Goal: Check status: Check status

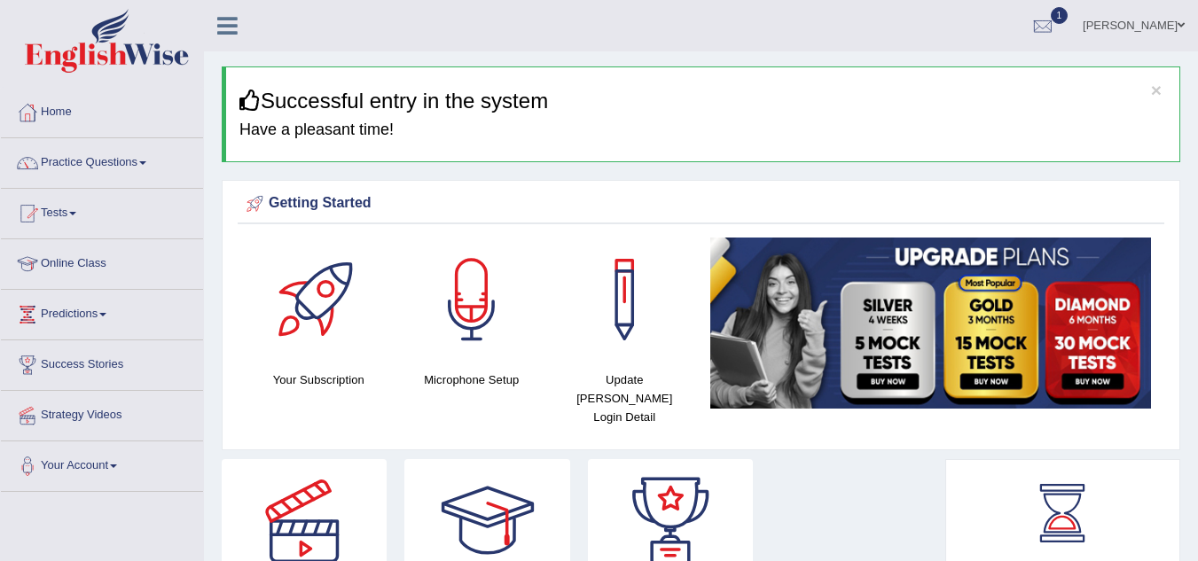
click at [71, 211] on link "Tests" at bounding box center [102, 211] width 202 height 44
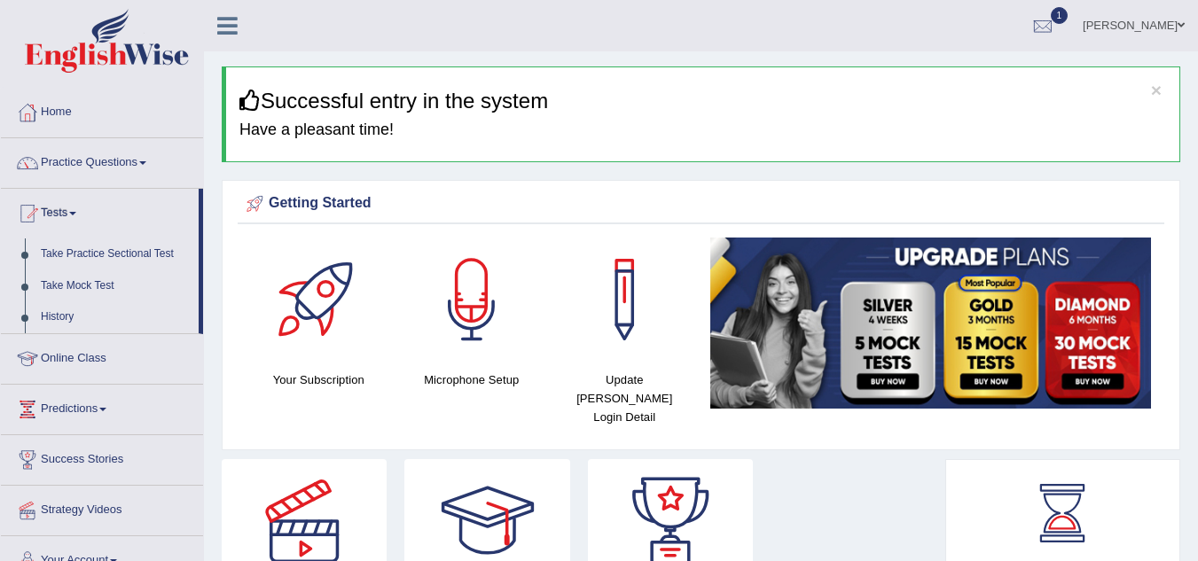
click at [71, 211] on link "Tests" at bounding box center [100, 211] width 198 height 44
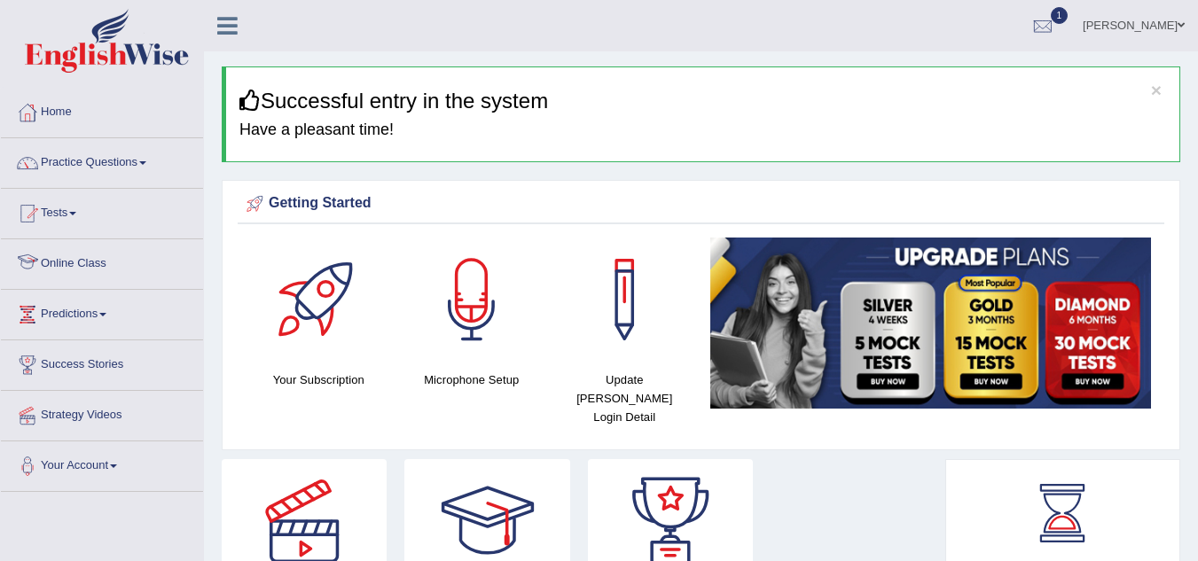
click at [76, 286] on li "Online Class" at bounding box center [102, 264] width 202 height 51
click at [71, 211] on link "Tests" at bounding box center [102, 211] width 202 height 44
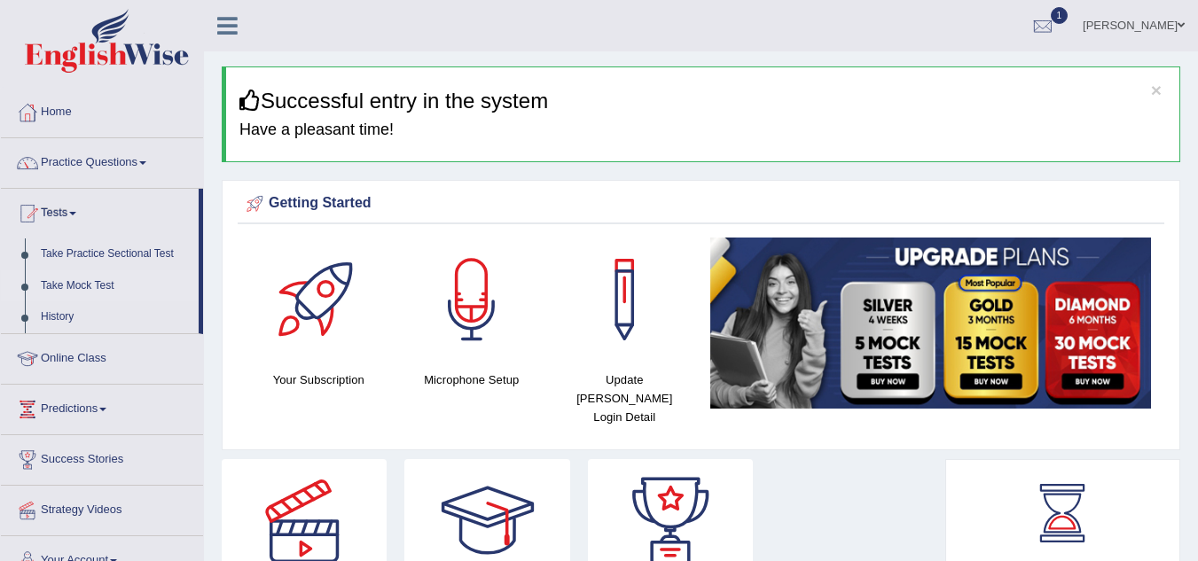
click at [76, 281] on link "Take Mock Test" at bounding box center [116, 287] width 166 height 32
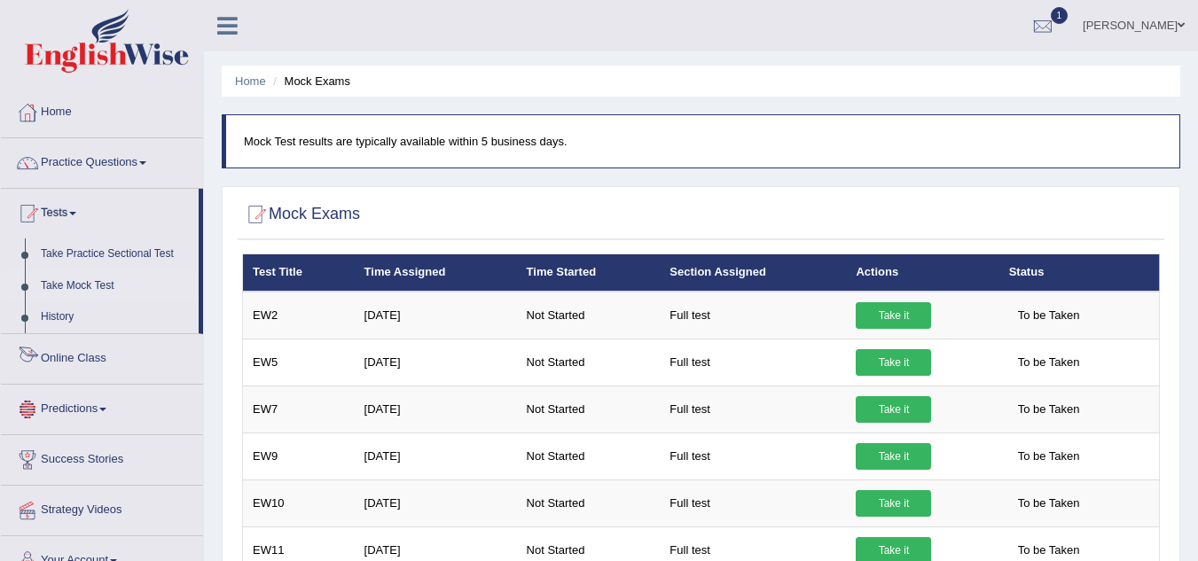
scroll to position [189, 0]
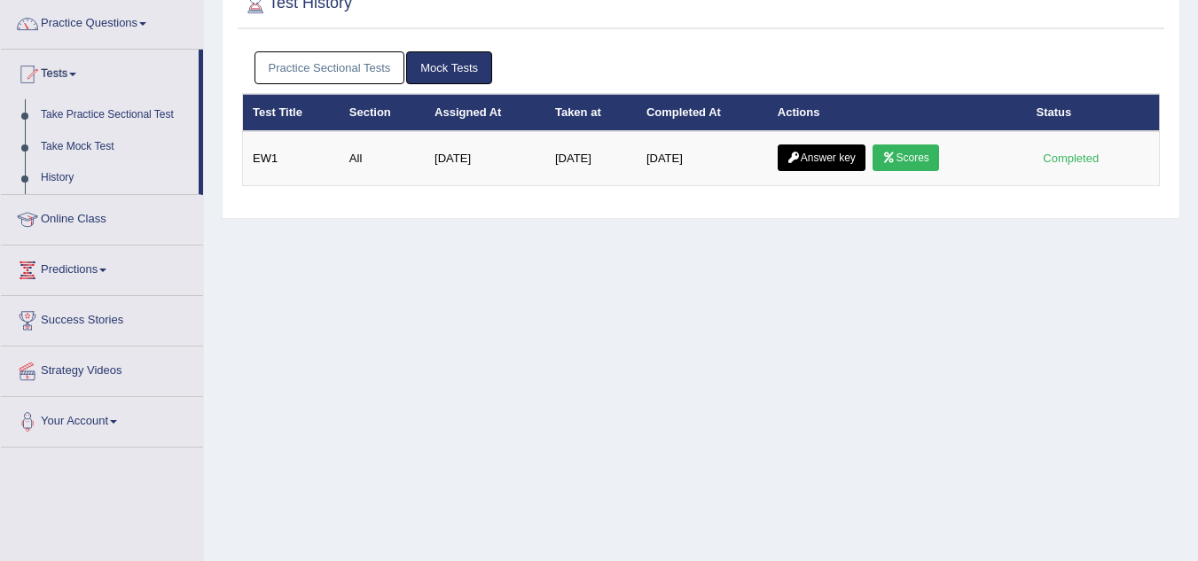
scroll to position [139, 0]
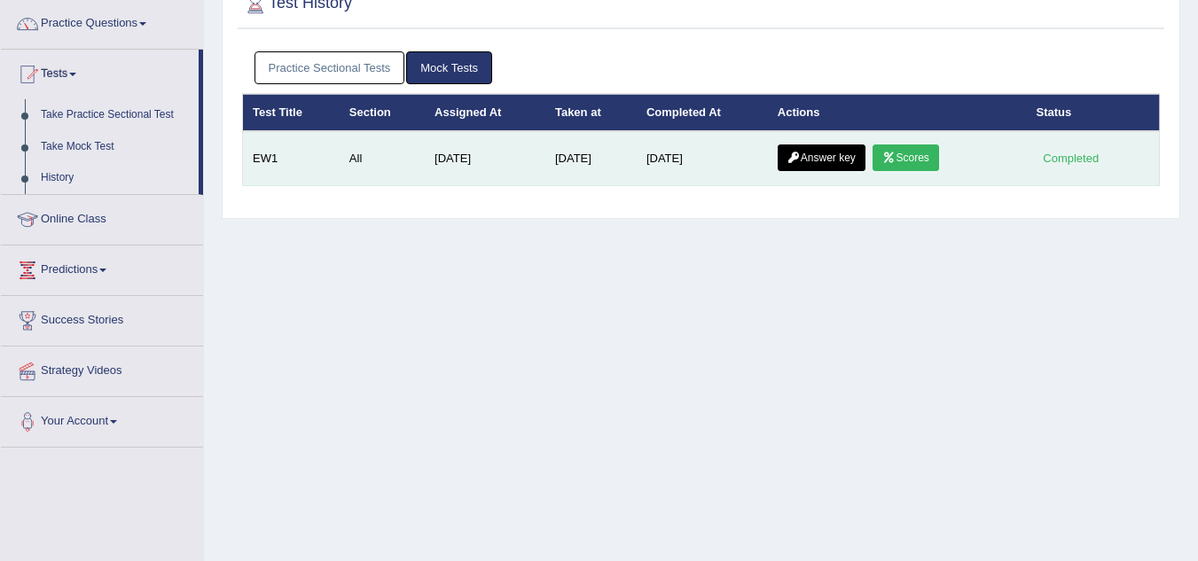
click at [896, 160] on icon at bounding box center [889, 158] width 13 height 11
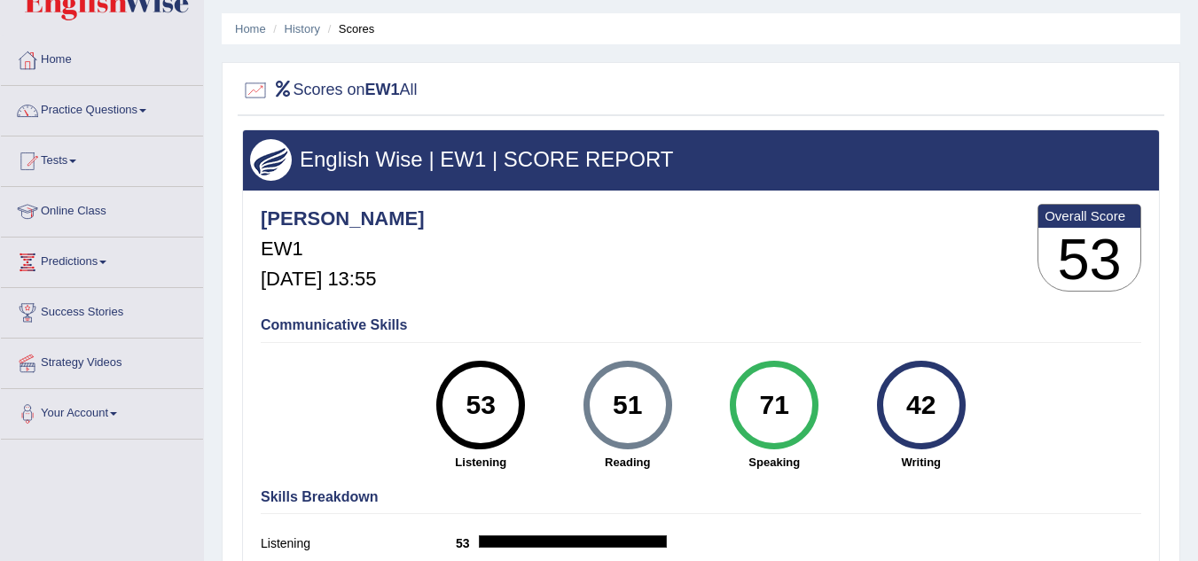
scroll to position [53, 0]
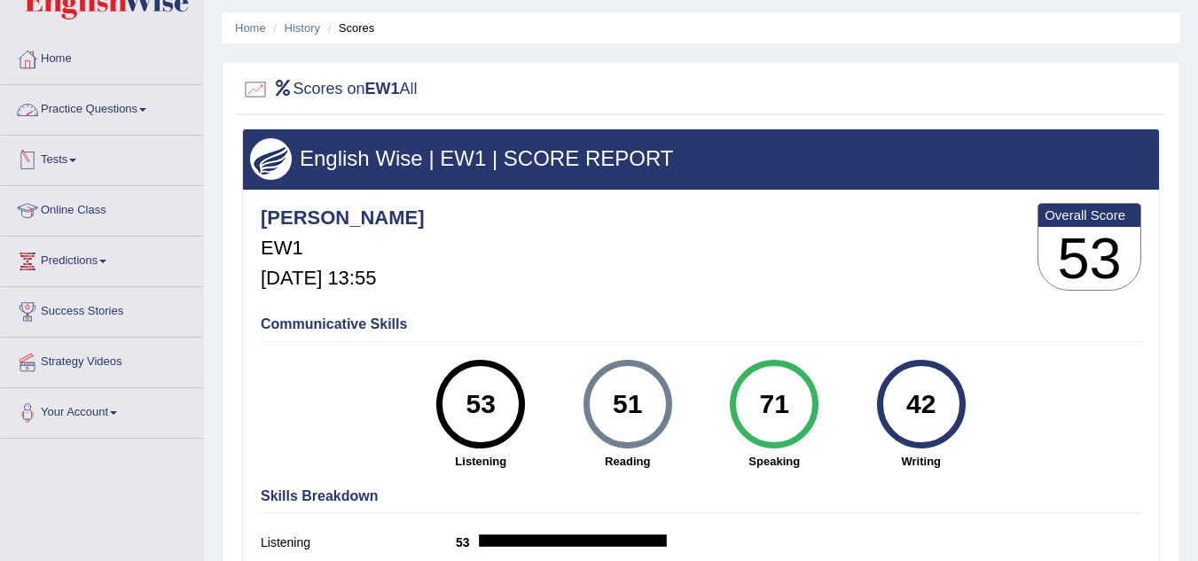
click at [59, 159] on link "Tests" at bounding box center [102, 158] width 202 height 44
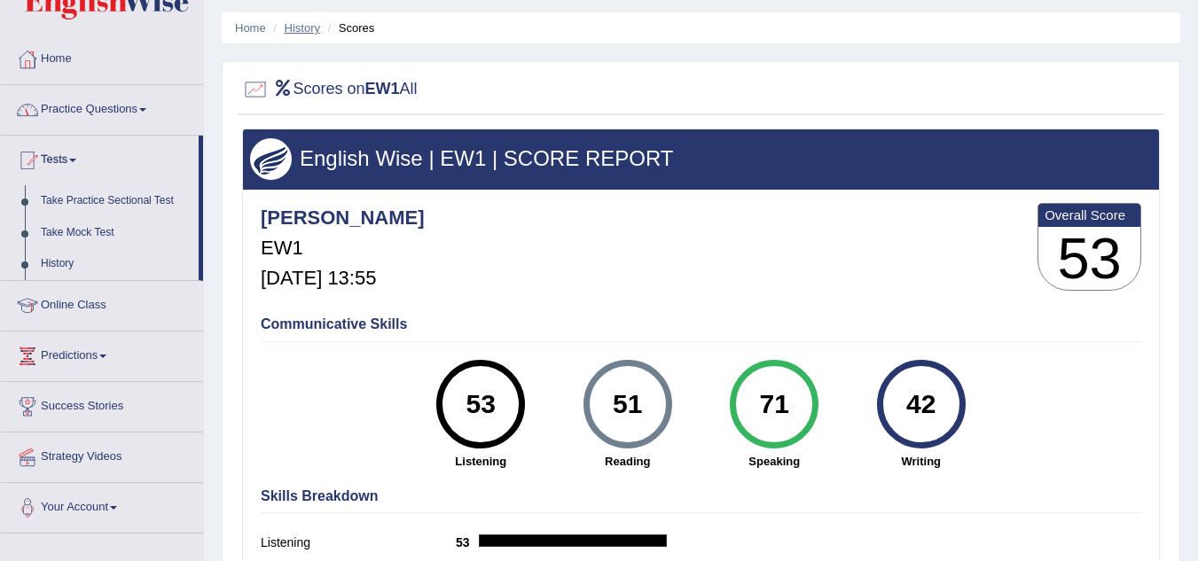
click at [303, 28] on link "History" at bounding box center [302, 27] width 35 height 13
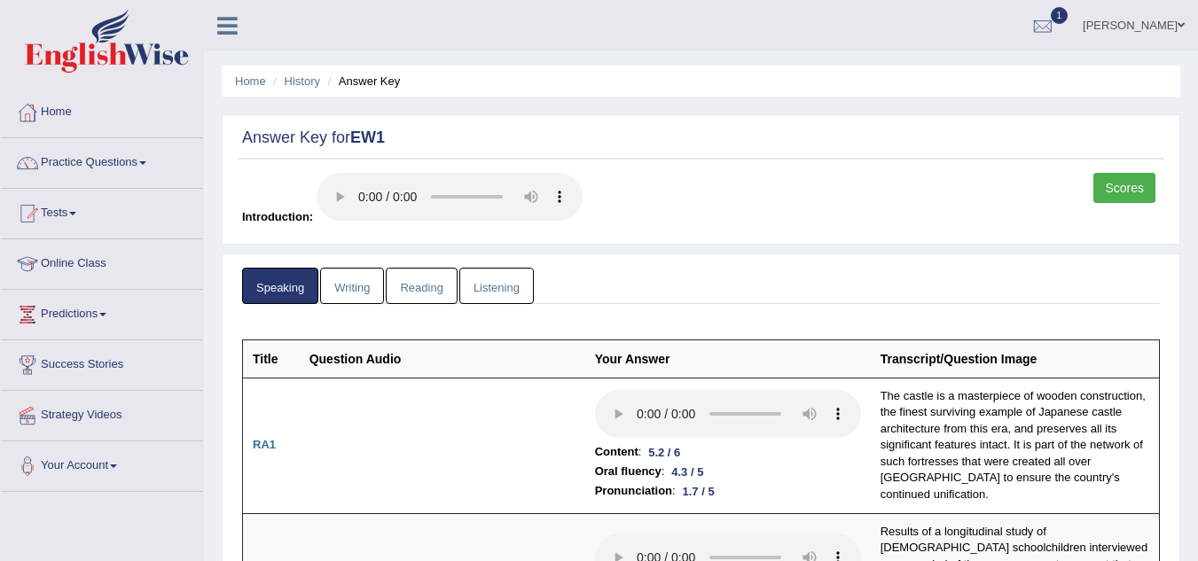
click at [357, 279] on link "Writing" at bounding box center [352, 286] width 64 height 36
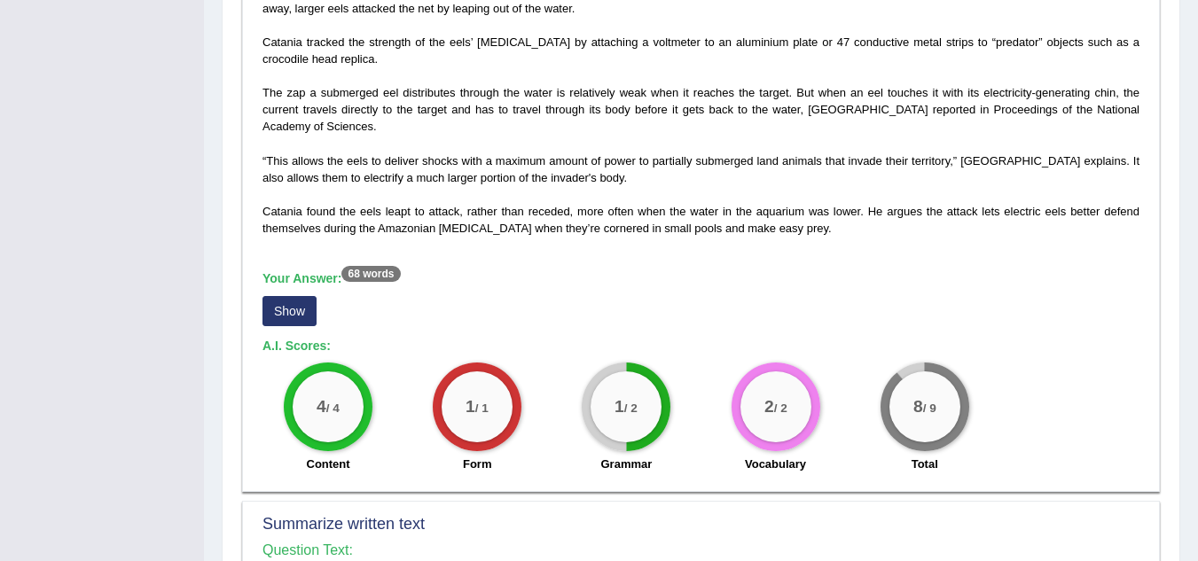
scroll to position [514, 0]
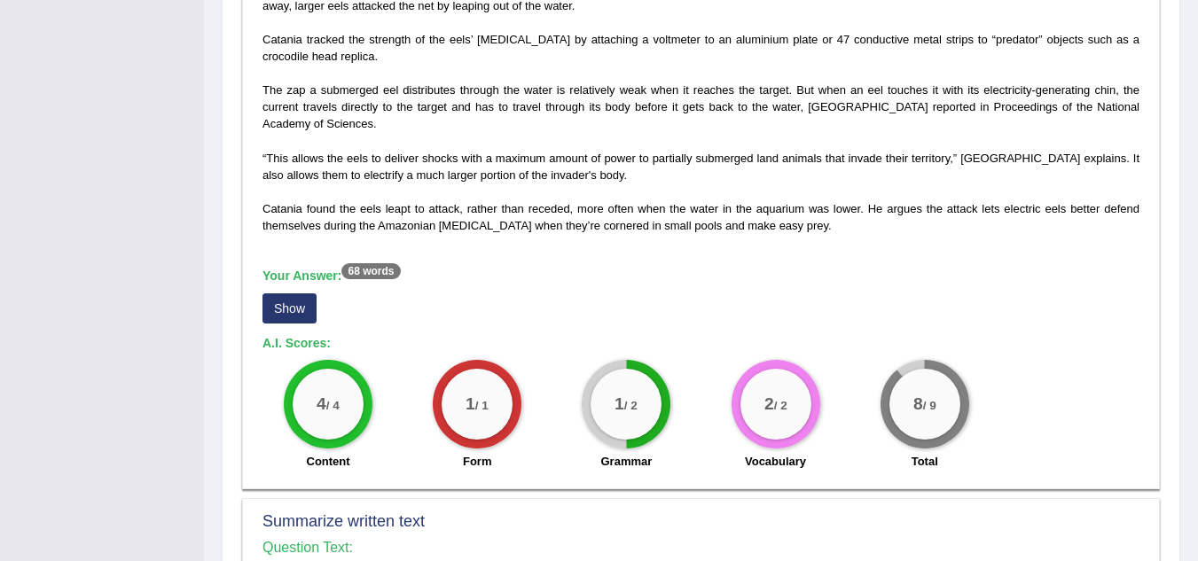
click at [296, 310] on button "Show" at bounding box center [290, 309] width 54 height 30
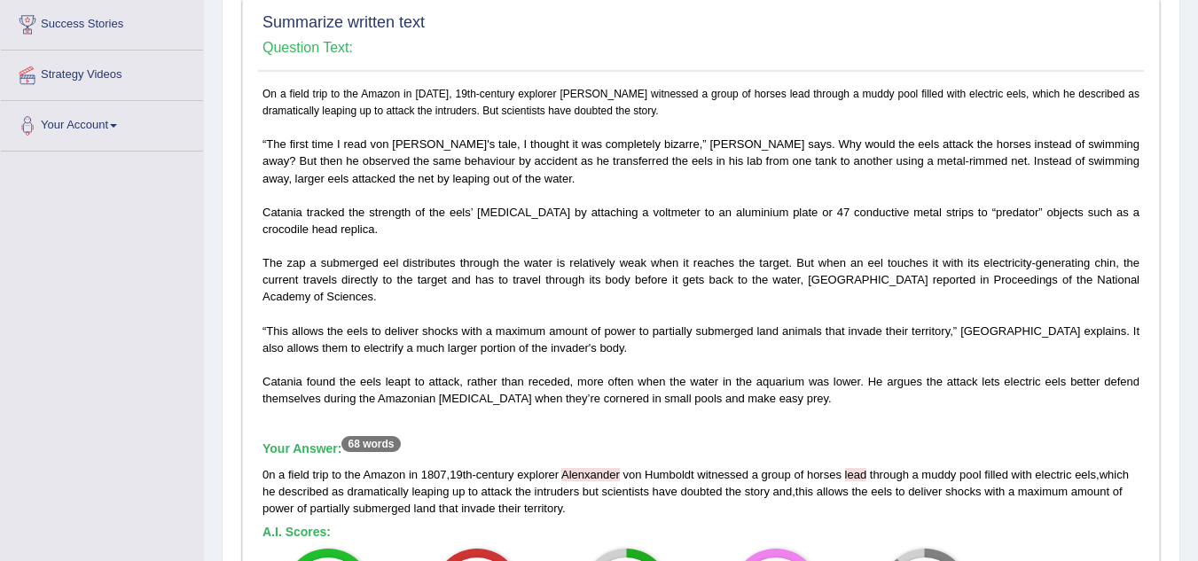
scroll to position [341, 0]
drag, startPoint x: 1097, startPoint y: 274, endPoint x: 1074, endPoint y: 307, distance: 40.1
click at [1097, 274] on span "The zap a submerged eel distributes through the water is relatively weak when i…" at bounding box center [701, 278] width 877 height 47
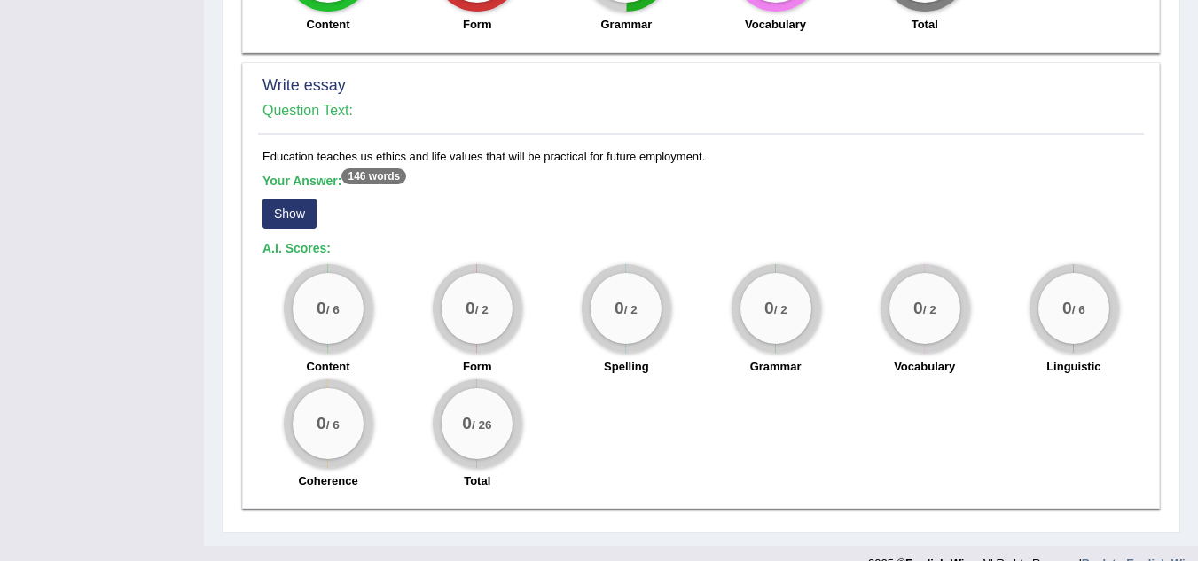
scroll to position [1511, 0]
click at [291, 216] on button "Show" at bounding box center [290, 215] width 54 height 30
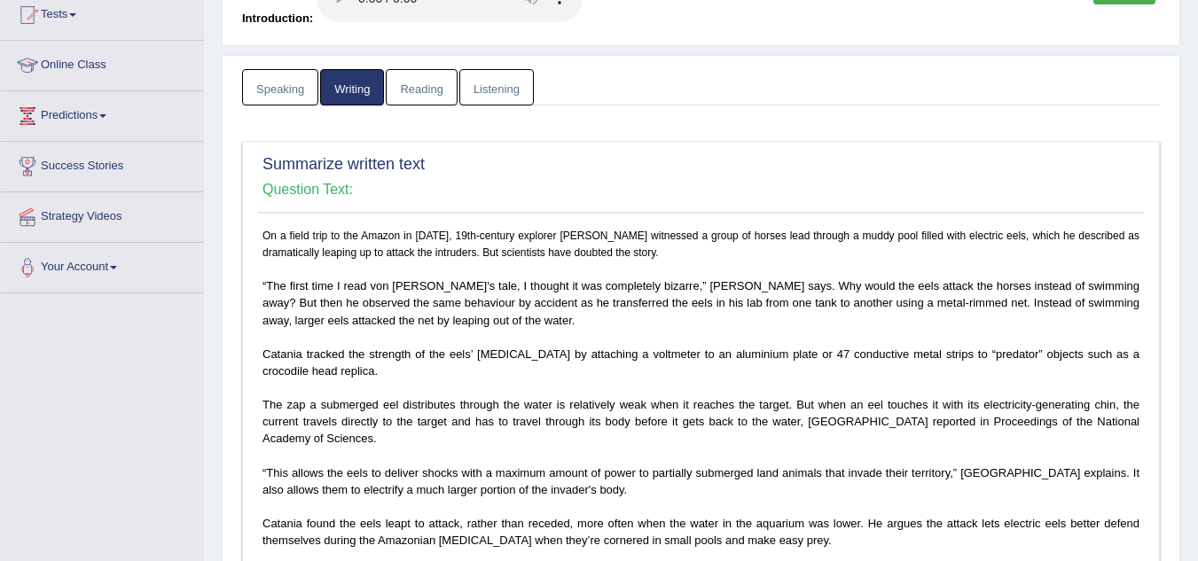
scroll to position [198, 0]
click at [506, 87] on link "Listening" at bounding box center [496, 88] width 75 height 36
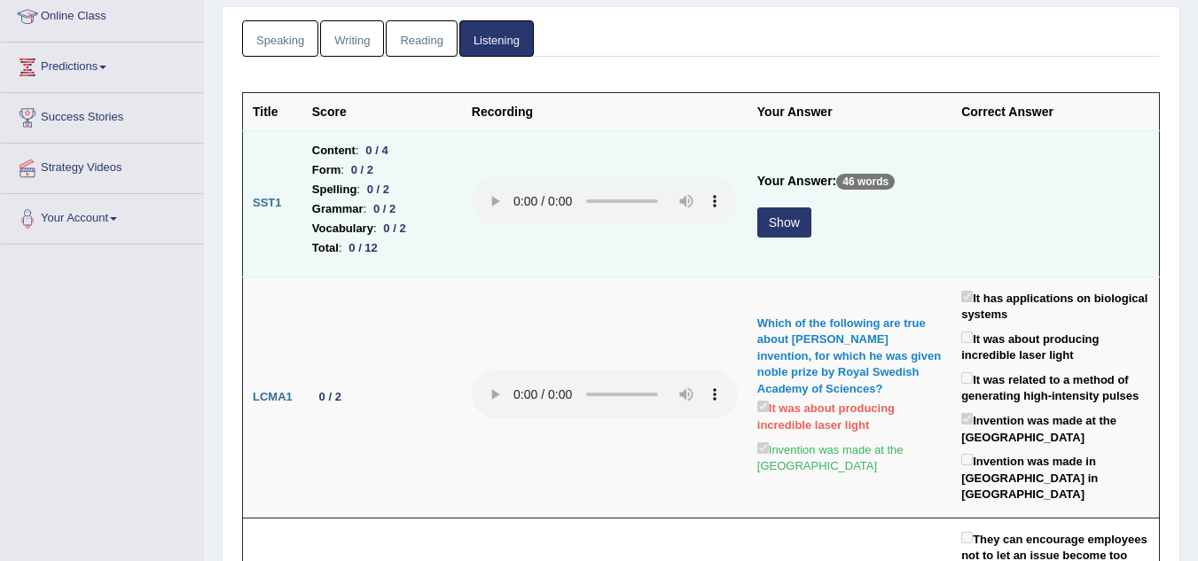
scroll to position [242, 0]
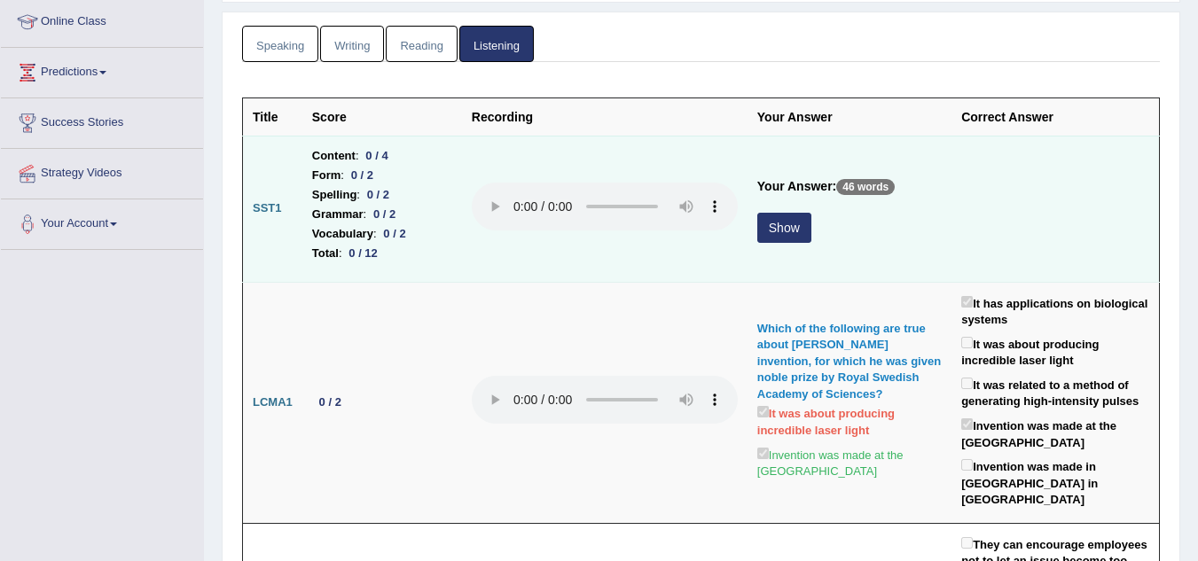
click at [779, 224] on button "Show" at bounding box center [784, 228] width 54 height 30
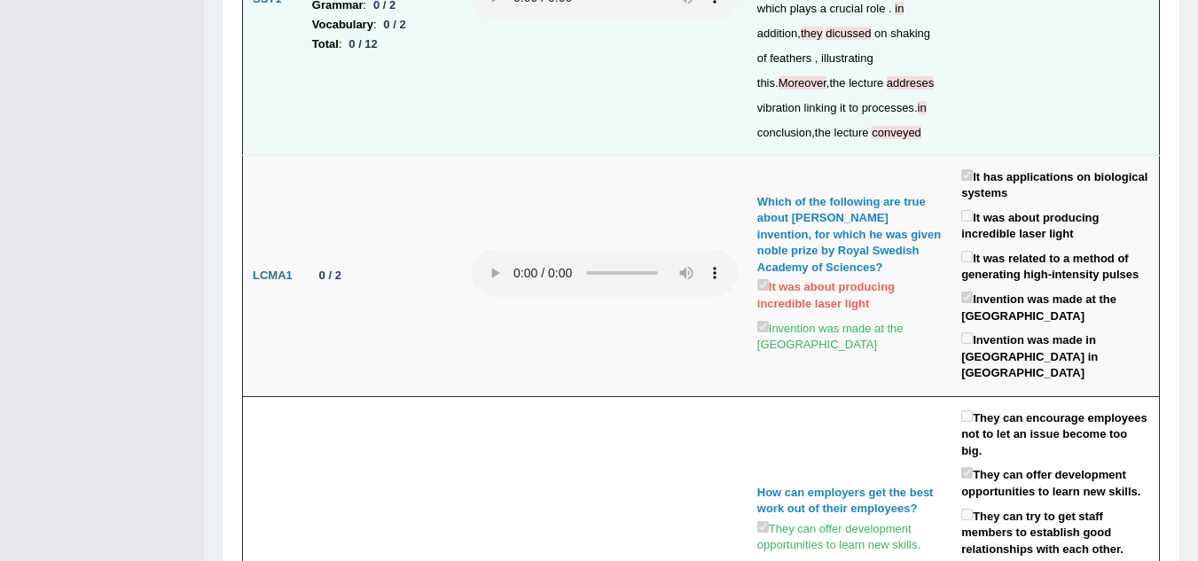
scroll to position [535, 0]
